Goal: Navigation & Orientation: Find specific page/section

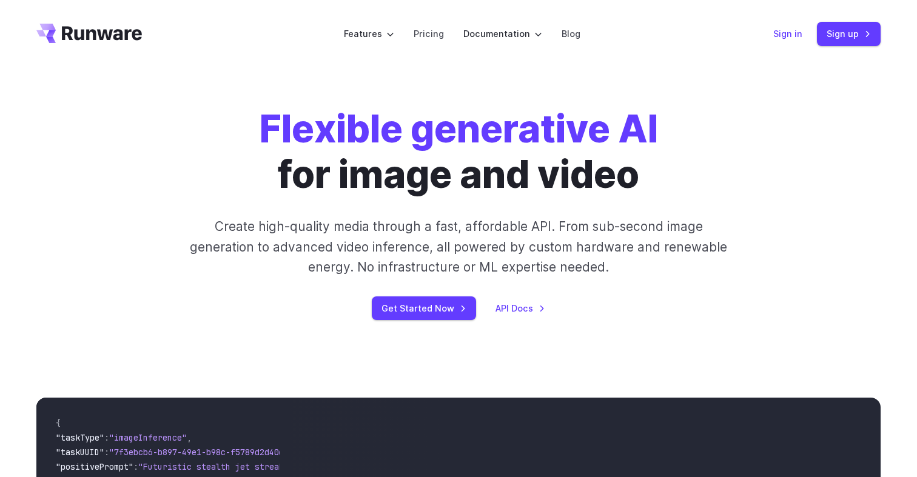
click at [783, 38] on link "Sign in" at bounding box center [787, 34] width 29 height 14
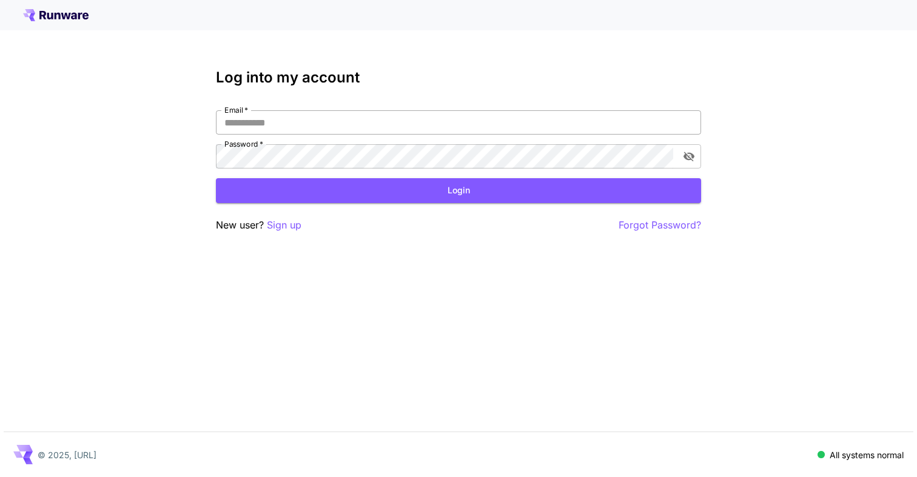
click at [457, 132] on input "Email   *" at bounding box center [458, 122] width 485 height 24
type input "**********"
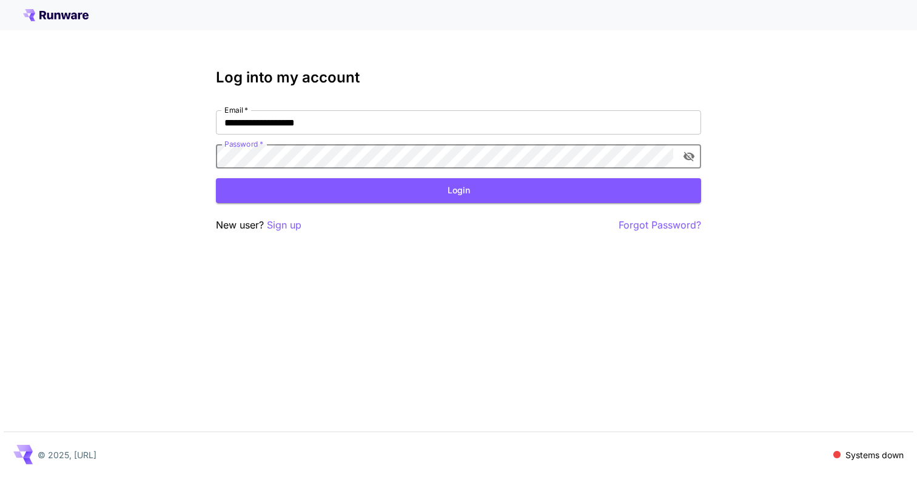
click button "Login" at bounding box center [458, 190] width 485 height 25
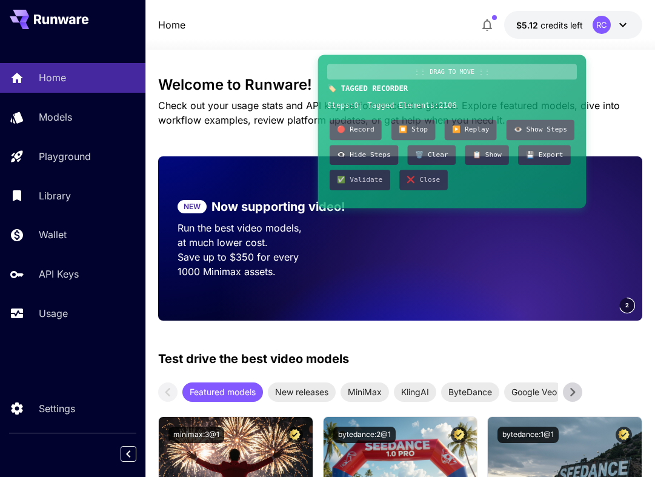
drag, startPoint x: 72, startPoint y: 22, endPoint x: 387, endPoint y: 72, distance: 318.7
click at [387, 72] on div "⋮⋮ DRAG TO MOVE ⋮⋮" at bounding box center [452, 72] width 250 height 16
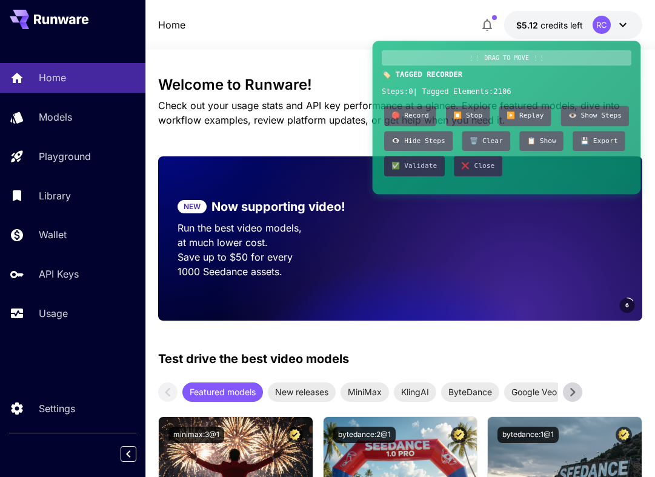
drag, startPoint x: 387, startPoint y: 72, endPoint x: 587, endPoint y: 58, distance: 200.6
click at [587, 58] on div "⋮⋮ DRAG TO MOVE ⋮⋮" at bounding box center [507, 58] width 250 height 16
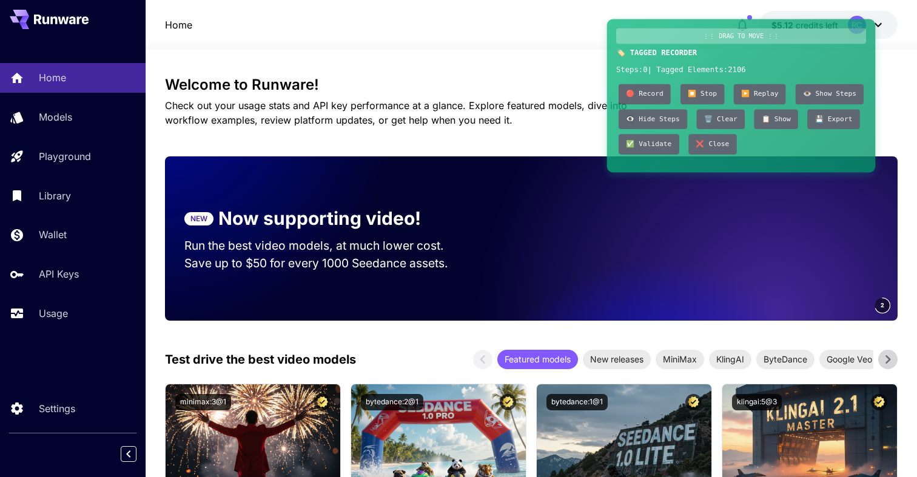
drag, startPoint x: 548, startPoint y: 59, endPoint x: 782, endPoint y: 38, distance: 235.1
click at [782, 38] on div "⋮⋮ DRAG TO MOVE ⋮⋮" at bounding box center [741, 35] width 250 height 15
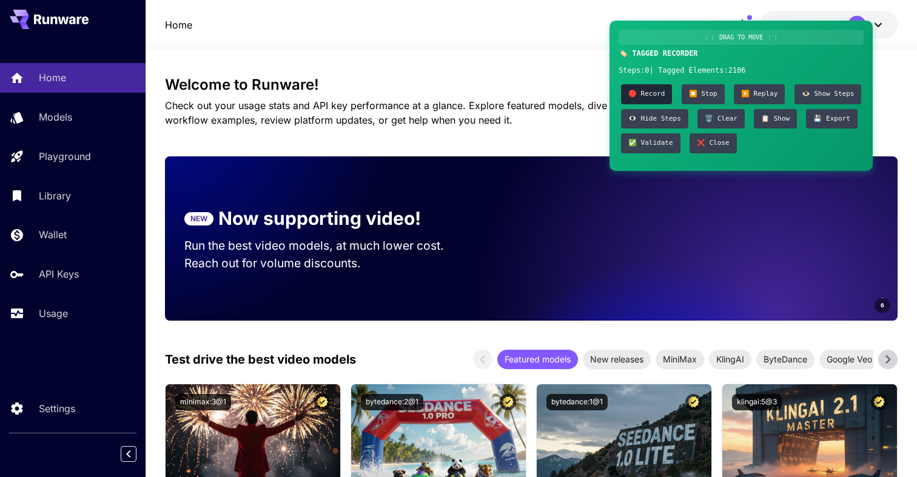
click at [643, 92] on button "🔴 Record" at bounding box center [646, 94] width 51 height 20
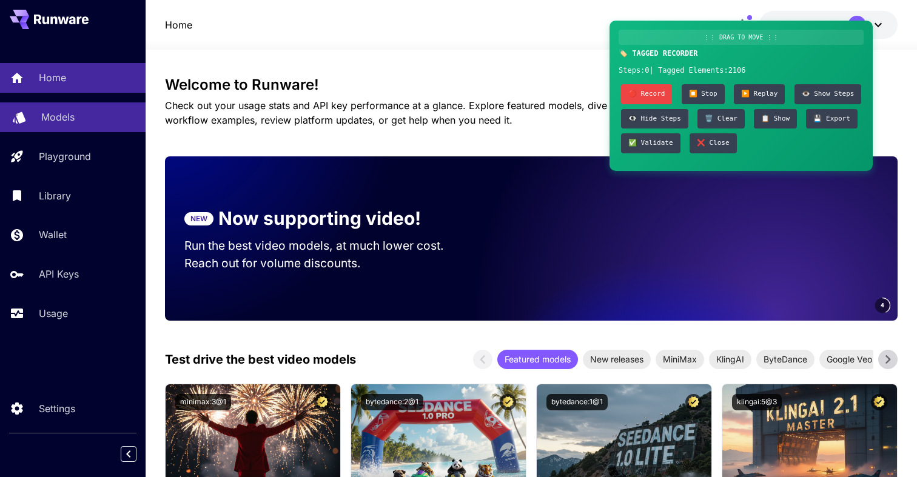
click at [87, 119] on div "Models" at bounding box center [88, 117] width 95 height 15
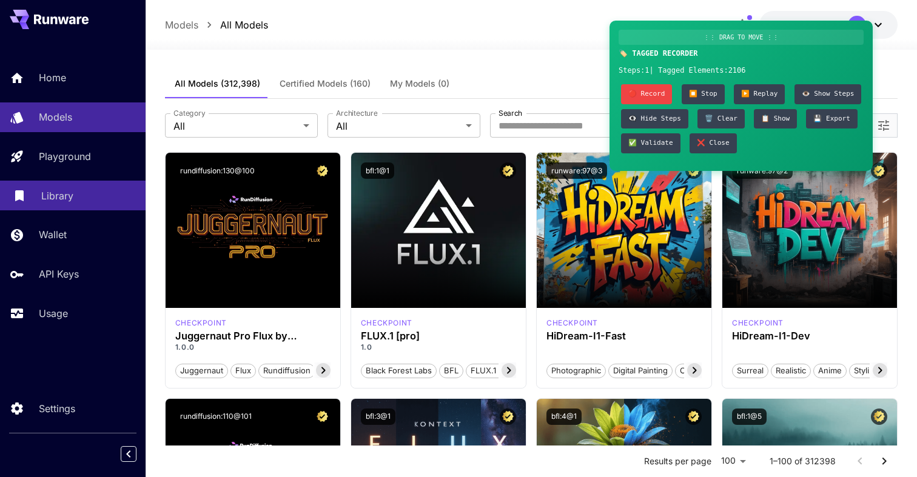
click at [90, 203] on div "Library" at bounding box center [88, 196] width 95 height 15
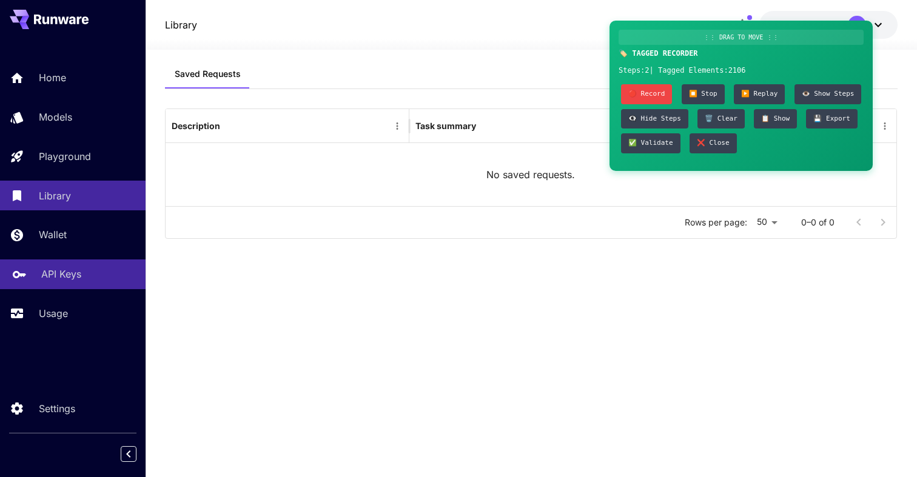
click at [56, 276] on p "API Keys" at bounding box center [61, 274] width 40 height 15
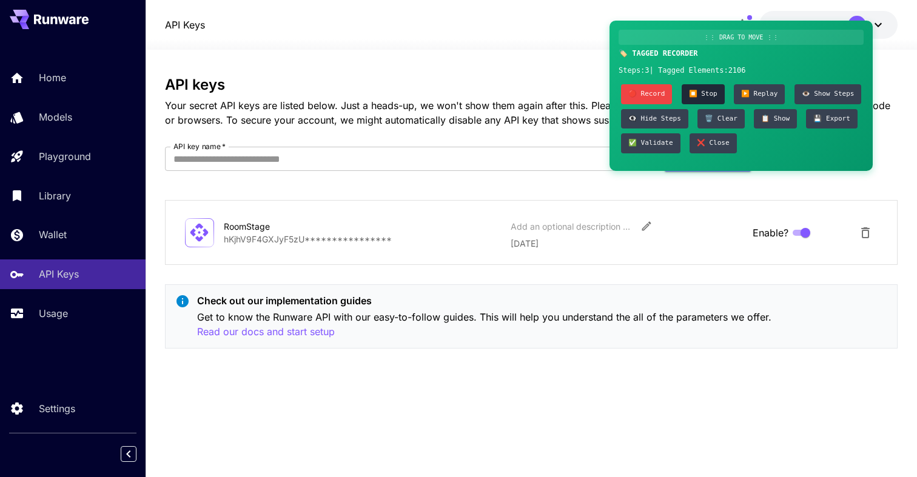
click at [707, 93] on button "⏹️ Stop" at bounding box center [703, 94] width 43 height 20
click at [757, 90] on button "▶️ Replay" at bounding box center [759, 94] width 51 height 20
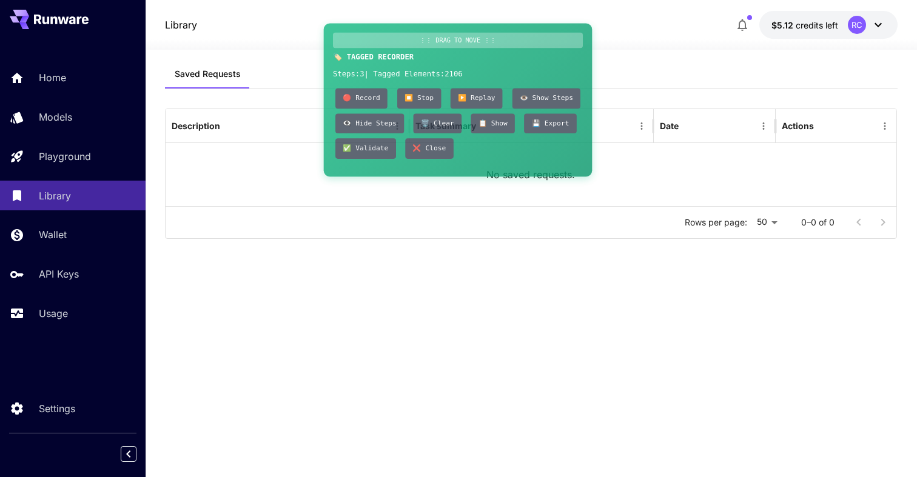
drag, startPoint x: 782, startPoint y: 41, endPoint x: 498, endPoint y: 45, distance: 283.2
click at [498, 45] on div "⋮⋮ DRAG TO MOVE ⋮⋮" at bounding box center [458, 40] width 250 height 15
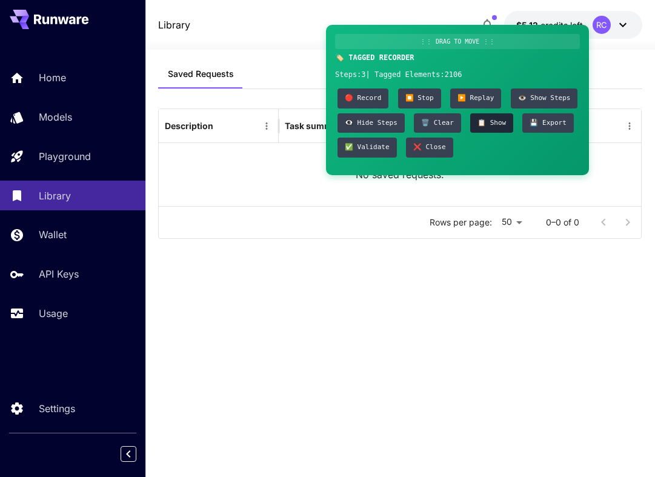
click at [488, 118] on button "📋 Show" at bounding box center [492, 123] width 43 height 20
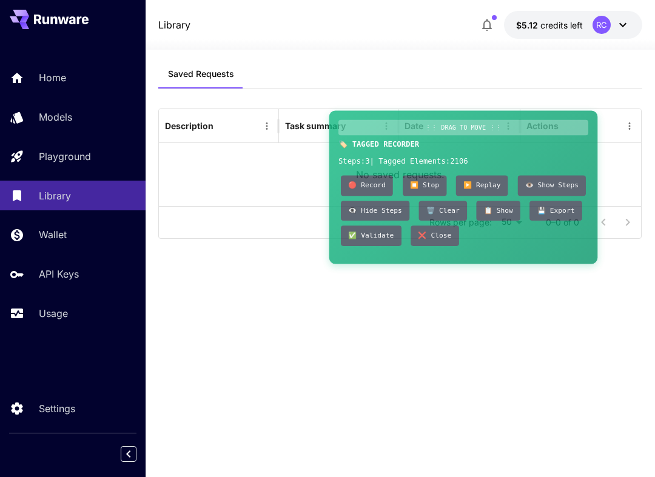
drag, startPoint x: 457, startPoint y: 37, endPoint x: 451, endPoint y: 61, distance: 24.4
click at [452, 61] on body "Home Models Playground Library Wallet API Keys Usage Settings Library $5.12 cre…" at bounding box center [327, 238] width 655 height 477
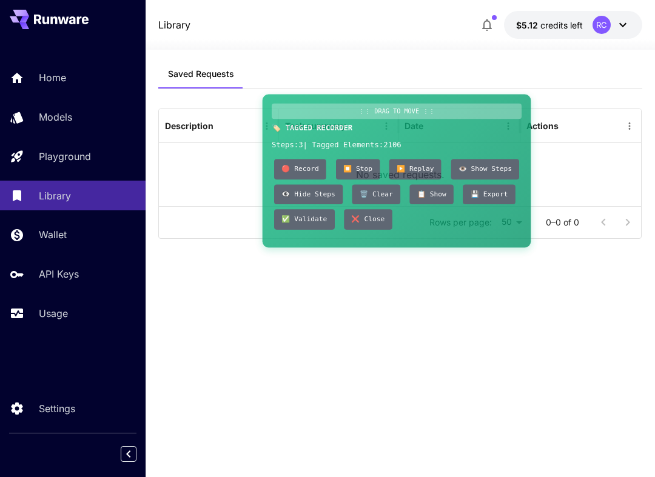
drag, startPoint x: 454, startPoint y: 121, endPoint x: 398, endPoint y: 109, distance: 57.1
click at [398, 109] on div "⋮⋮ DRAG TO MOVE ⋮⋮" at bounding box center [397, 112] width 250 height 16
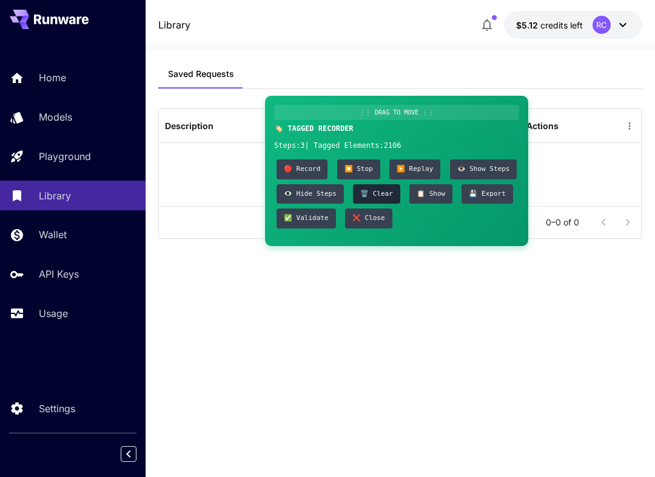
click at [385, 196] on button "🗑️ Clear" at bounding box center [376, 194] width 47 height 20
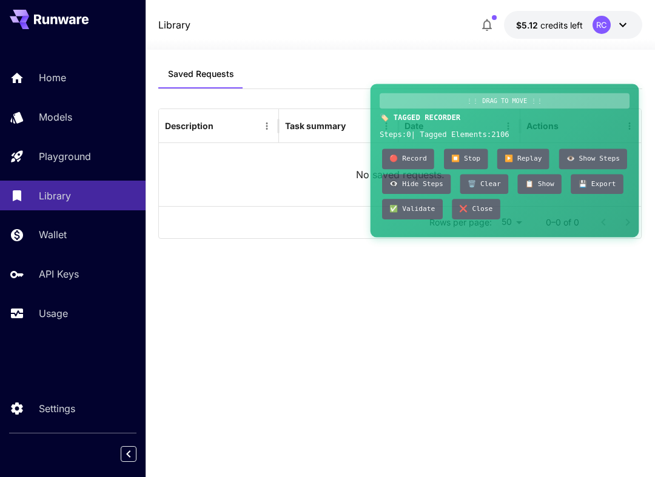
drag, startPoint x: 419, startPoint y: 110, endPoint x: 540, endPoint y: 92, distance: 122.0
click at [540, 93] on div "⋮⋮ DRAG TO MOVE ⋮⋮" at bounding box center [505, 101] width 250 height 16
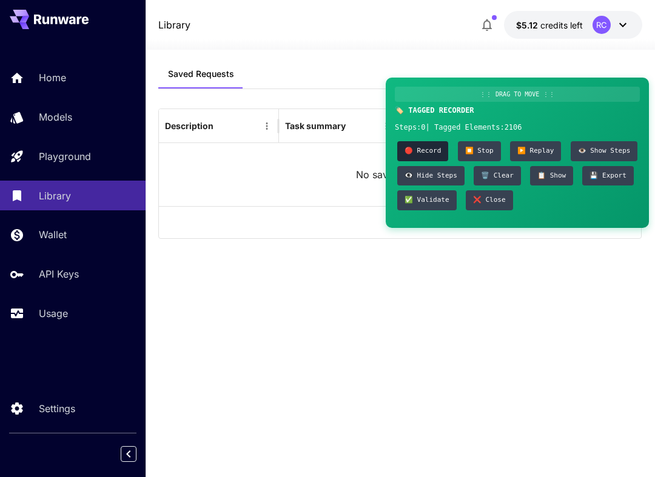
click at [424, 147] on button "🔴 Record" at bounding box center [422, 151] width 51 height 20
click at [76, 18] on icon at bounding box center [61, 20] width 55 height 10
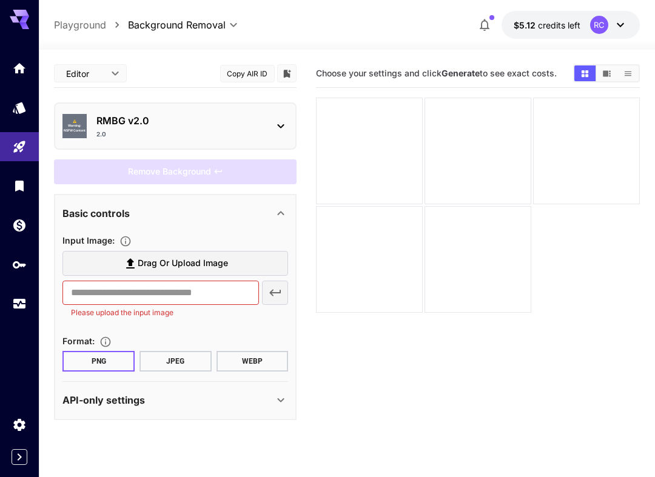
click at [654, 255] on section "Editor **** ​ Copy AIR ID ⚠️ Warning: NSFW Content RMBG v2.0 2.0 Remove Backgro…" at bounding box center [347, 311] width 616 height 523
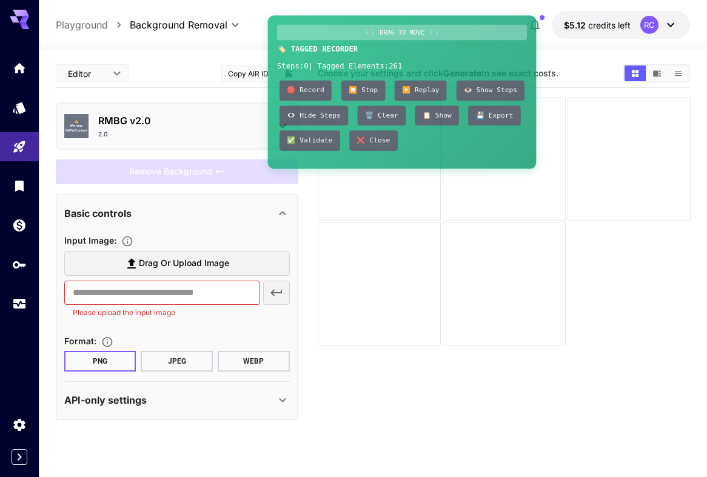
drag, startPoint x: 161, startPoint y: 23, endPoint x: 427, endPoint y: 35, distance: 267.1
click at [427, 35] on div "⋮⋮ DRAG TO MOVE ⋮⋮" at bounding box center [402, 32] width 250 height 15
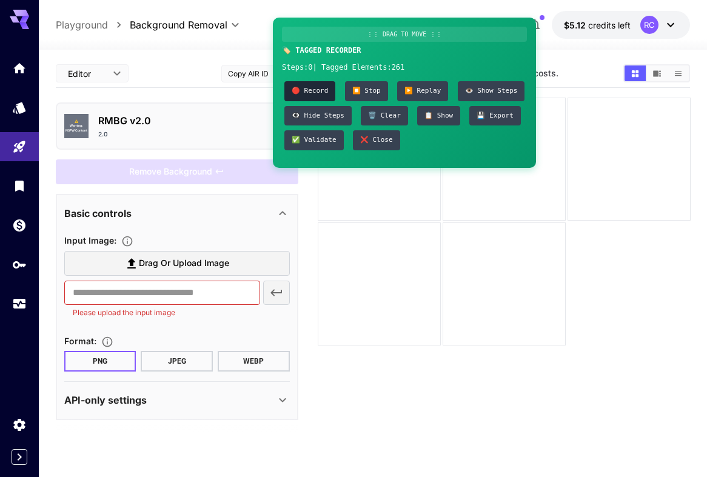
click at [307, 86] on button "🔴 Record" at bounding box center [309, 91] width 51 height 20
click at [21, 10] on icon at bounding box center [19, 19] width 19 height 19
click at [20, 268] on icon "API Keys" at bounding box center [20, 260] width 15 height 15
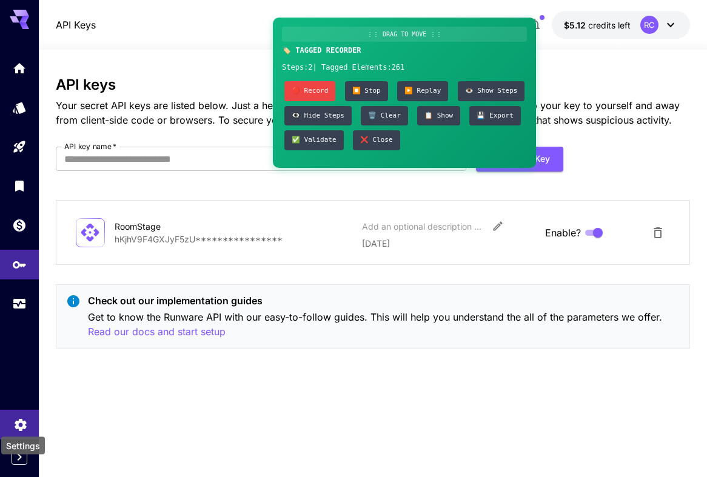
click at [21, 420] on icon "Settings" at bounding box center [20, 421] width 15 height 15
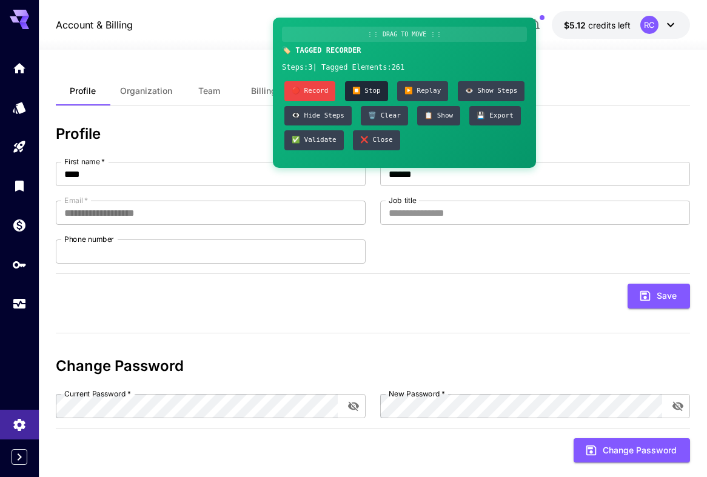
click at [366, 87] on button "⏹️ Stop" at bounding box center [366, 91] width 43 height 20
click at [428, 87] on button "▶️ Replay" at bounding box center [422, 91] width 51 height 20
click at [23, 7] on div at bounding box center [19, 14] width 39 height 29
click at [22, 26] on icon at bounding box center [24, 25] width 10 height 7
click at [22, 19] on icon at bounding box center [24, 19] width 10 height 7
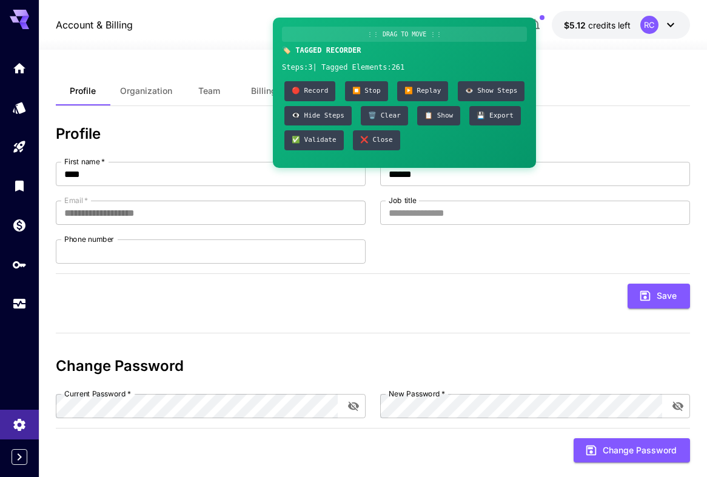
click at [24, 12] on icon at bounding box center [19, 16] width 19 height 13
click at [16, 12] on icon at bounding box center [19, 16] width 19 height 13
click at [22, 456] on icon "Expand sidebar" at bounding box center [19, 457] width 15 height 15
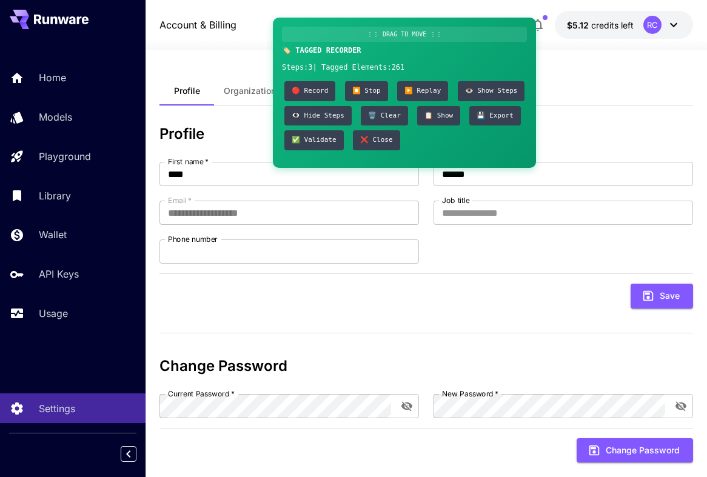
click at [60, 21] on icon at bounding box center [63, 19] width 11 height 7
click at [129, 451] on icon "Collapse sidebar" at bounding box center [128, 454] width 4 height 7
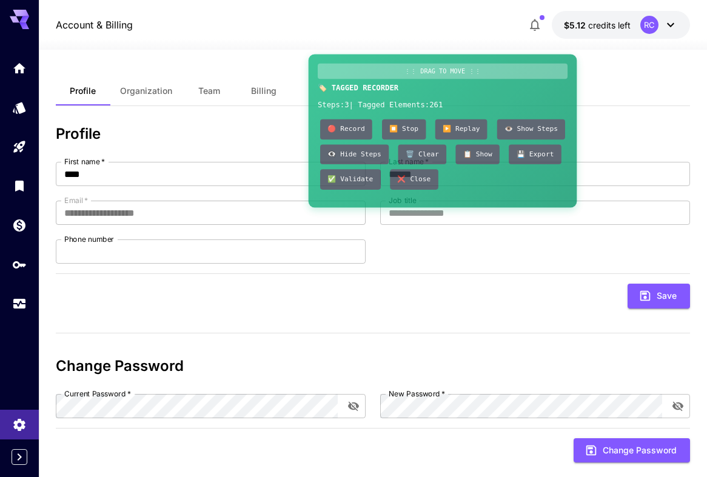
drag, startPoint x: 440, startPoint y: 27, endPoint x: 497, endPoint y: 32, distance: 57.8
click at [497, 64] on div "⋮⋮ DRAG TO MOVE ⋮⋮" at bounding box center [443, 72] width 250 height 16
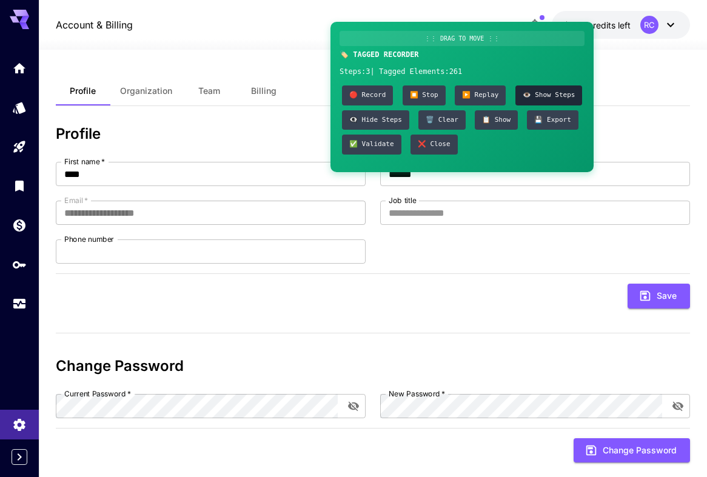
click at [540, 94] on button "👁️ Show Steps" at bounding box center [548, 95] width 67 height 20
click at [377, 124] on button "👁️‍🗨️ Hide Steps" at bounding box center [375, 120] width 67 height 20
click at [374, 149] on button "✅ Validate" at bounding box center [371, 145] width 59 height 20
click at [449, 121] on button "🗑️ Clear" at bounding box center [441, 120] width 47 height 20
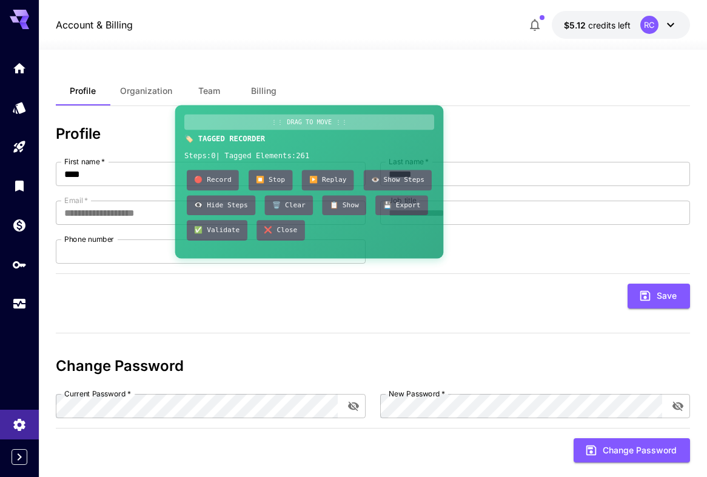
drag, startPoint x: 396, startPoint y: 42, endPoint x: 243, endPoint y: 128, distance: 175.1
click at [243, 127] on div "⋮⋮ DRAG TO MOVE ⋮⋮" at bounding box center [309, 123] width 250 height 16
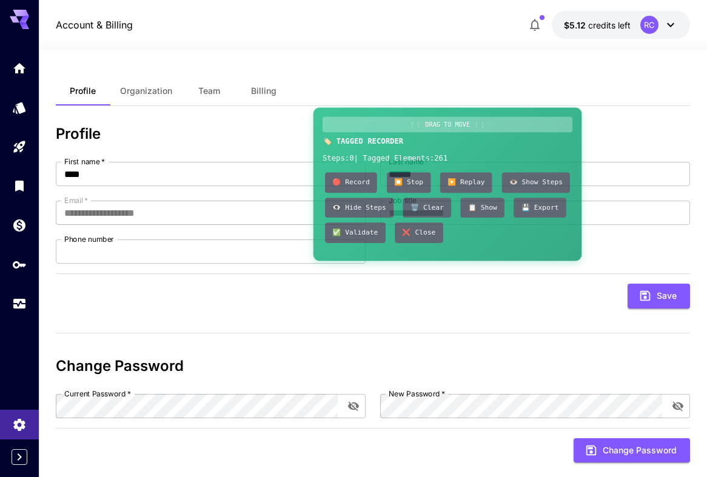
drag, startPoint x: 223, startPoint y: 116, endPoint x: 360, endPoint y: 119, distance: 136.5
click at [360, 119] on div "⋮⋮ DRAG TO MOVE ⋮⋮" at bounding box center [448, 125] width 250 height 16
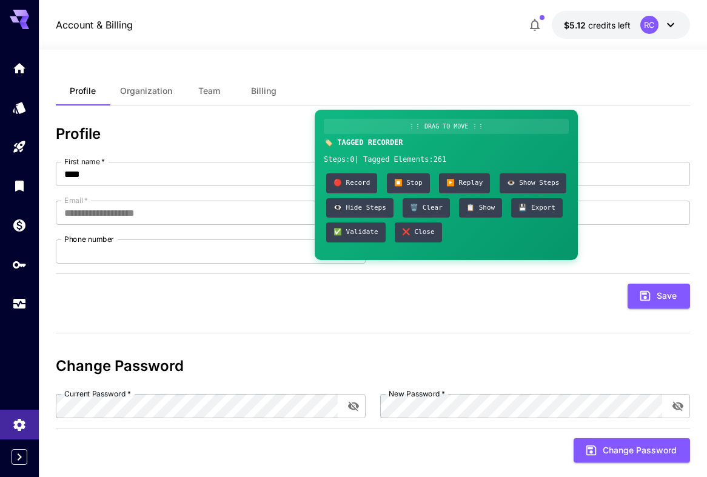
click at [538, 27] on icon "button" at bounding box center [535, 25] width 10 height 12
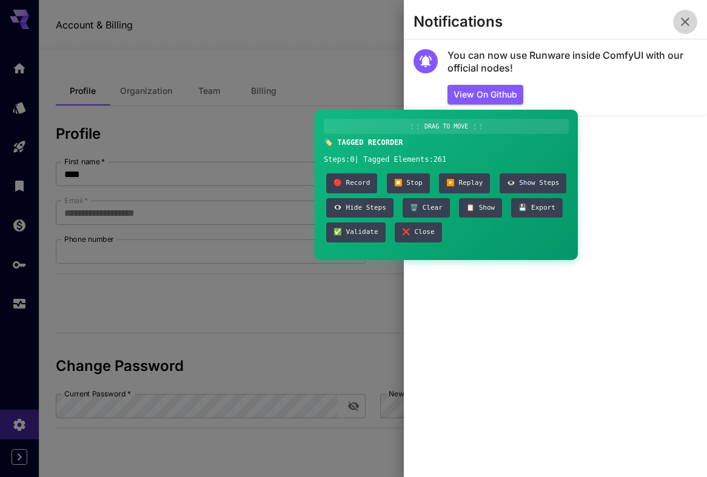
click at [654, 24] on button "button" at bounding box center [685, 22] width 24 height 24
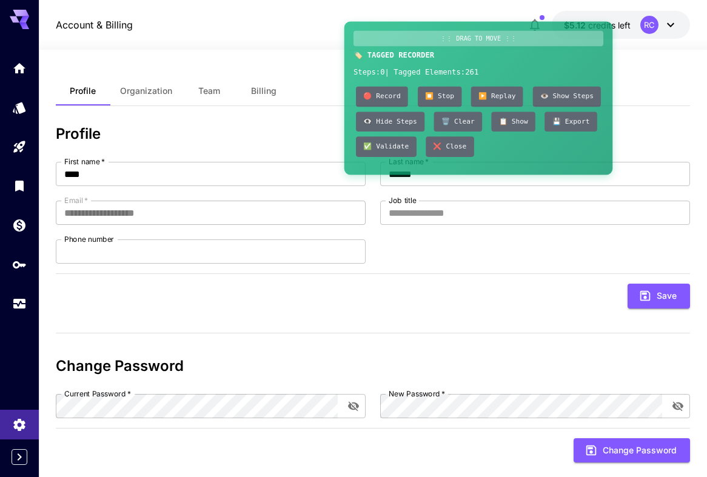
drag, startPoint x: 461, startPoint y: 124, endPoint x: 493, endPoint y: 37, distance: 92.5
click at [493, 37] on div "⋮⋮ DRAG TO MOVE ⋮⋮" at bounding box center [479, 38] width 250 height 15
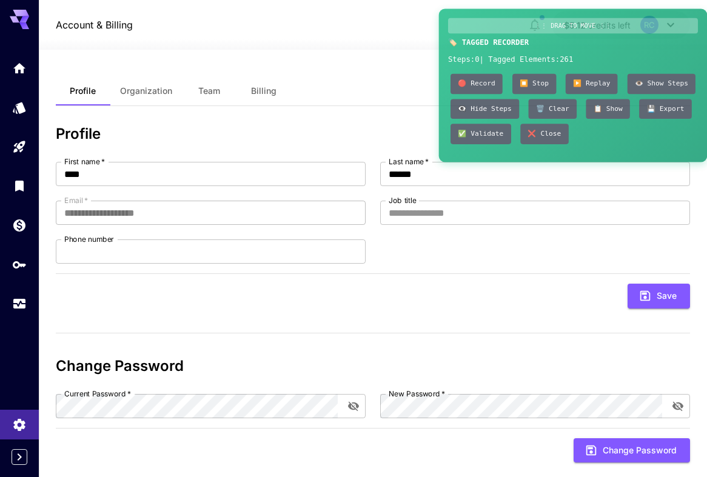
drag, startPoint x: 443, startPoint y: 42, endPoint x: 537, endPoint y: 29, distance: 95.4
click at [537, 29] on div "⋮⋮ DRAG TO MOVE ⋮⋮" at bounding box center [573, 26] width 250 height 16
